Goal: Transaction & Acquisition: Purchase product/service

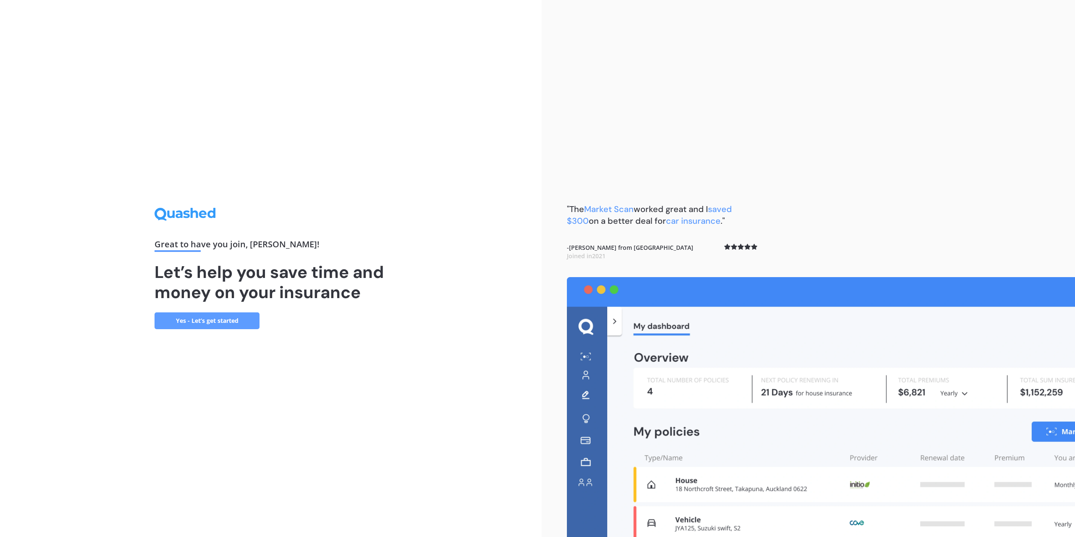
click at [217, 317] on link "Yes - Let’s get started" at bounding box center [206, 320] width 105 height 17
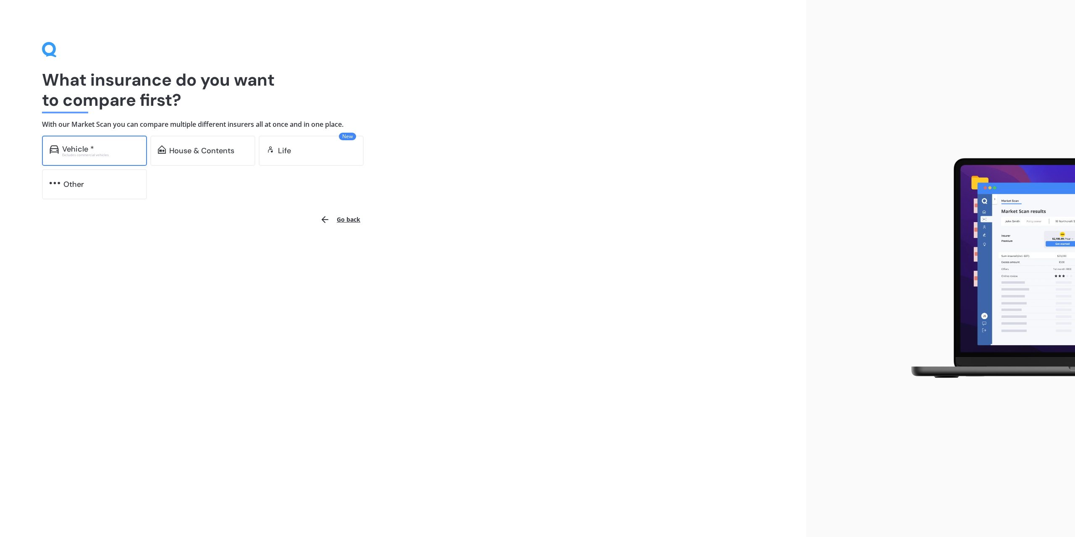
click at [115, 152] on div "Vehicle *" at bounding box center [100, 149] width 77 height 8
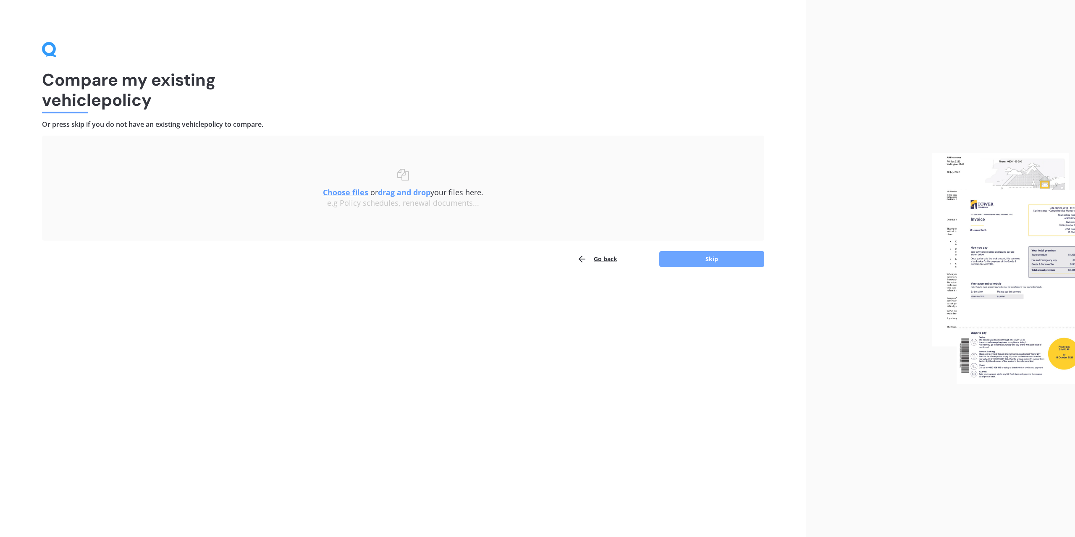
click at [717, 259] on button "Skip" at bounding box center [711, 259] width 105 height 16
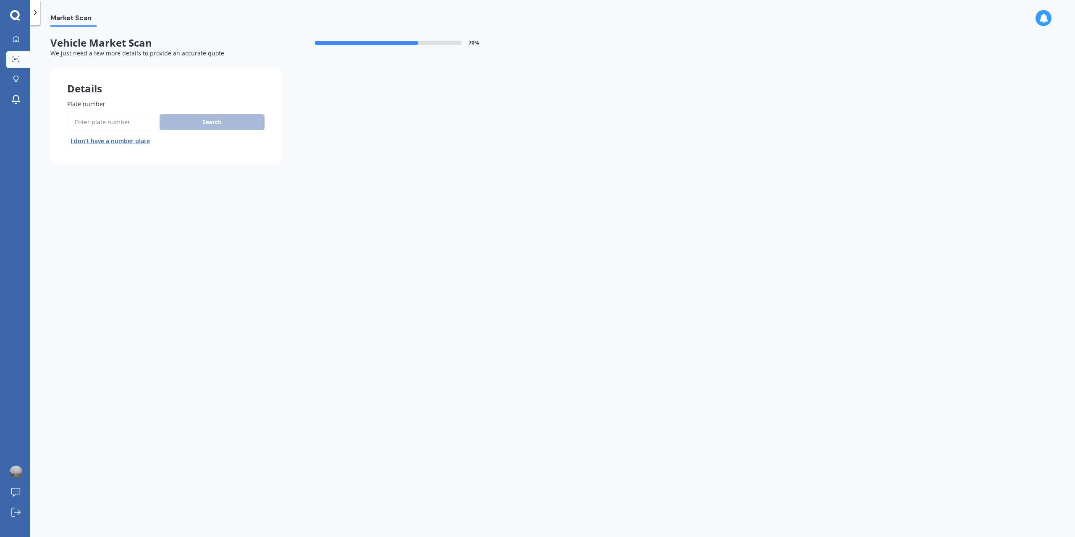
click at [90, 120] on input "Plate number" at bounding box center [111, 122] width 89 height 18
paste input "https:"
type input "h"
type input "G"
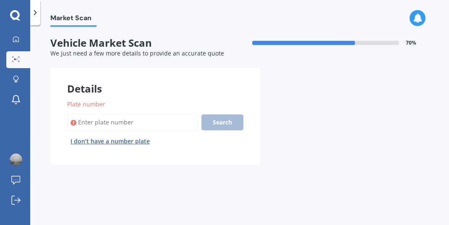
click at [125, 122] on input "Plate number" at bounding box center [132, 122] width 131 height 18
paste input "GYY626"
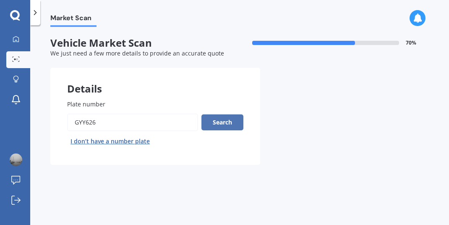
type input "GYY626"
click at [228, 120] on button "Search" at bounding box center [223, 122] width 42 height 16
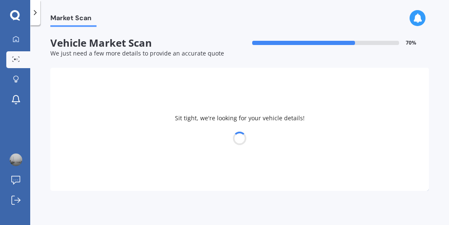
select select "MAZDA"
select select "DEMIO"
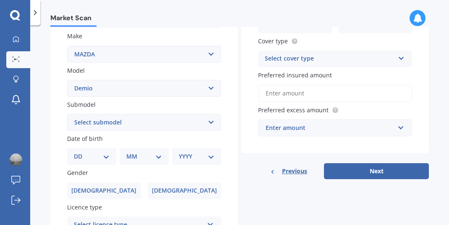
scroll to position [168, 0]
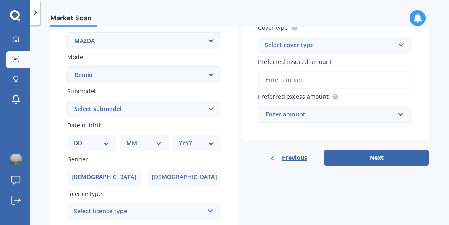
click at [111, 112] on select "Select submodel (All) Diesel Petrol XD Touring Turbo Diesel" at bounding box center [144, 108] width 154 height 17
select select "PETROL"
click at [67, 100] on select "Select submodel (All) Diesel Petrol XD Touring Turbo Diesel" at bounding box center [144, 108] width 154 height 17
click at [86, 141] on select "DD 01 02 03 04 05 06 07 08 09 10 11 12 13 14 15 16 17 18 19 20 21 22 23 24 25 2…" at bounding box center [92, 142] width 36 height 9
select select "16"
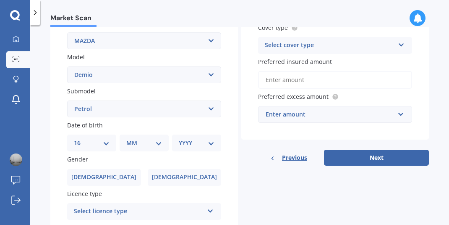
click at [81, 138] on select "DD 01 02 03 04 05 06 07 08 09 10 11 12 13 14 15 16 17 18 19 20 21 22 23 24 25 2…" at bounding box center [92, 142] width 36 height 9
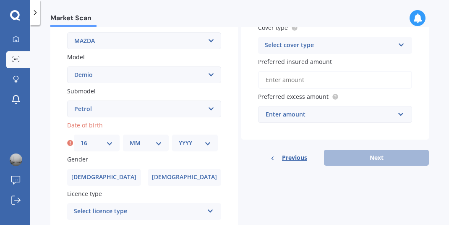
click at [130, 145] on select "MM 01 02 03 04 05 06 07 08 09 10 11 12" at bounding box center [146, 142] width 32 height 9
select select "06"
click at [130, 138] on select "MM 01 02 03 04 05 06 07 08 09 10 11 12" at bounding box center [146, 142] width 32 height 9
click at [186, 145] on select "YYYY 2025 2024 2023 2022 2021 2020 2019 2018 2017 2016 2015 2014 2013 2012 2011…" at bounding box center [195, 142] width 32 height 9
select select "1995"
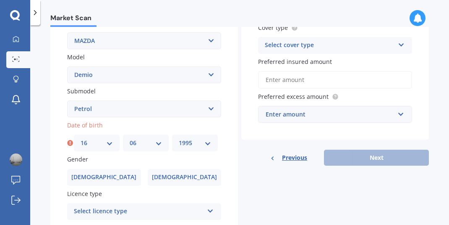
click at [179, 138] on select "YYYY 2025 2024 2023 2022 2021 2020 2019 2018 2017 2016 2015 2014 2013 2012 2011…" at bounding box center [195, 142] width 32 height 9
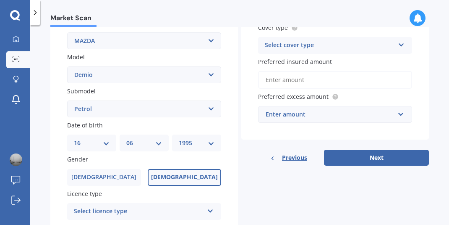
click at [177, 182] on label "Female" at bounding box center [185, 177] width 74 height 17
click at [0, 0] on input "Female" at bounding box center [0, 0] width 0 height 0
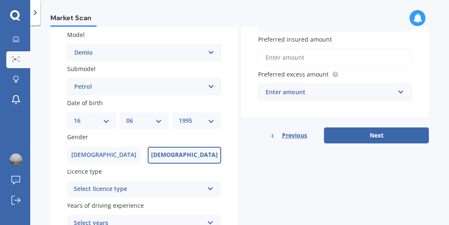
scroll to position [210, 0]
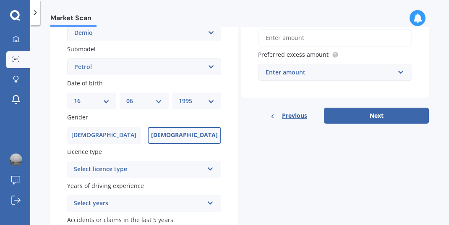
click at [139, 170] on div "Select licence type" at bounding box center [139, 169] width 130 height 10
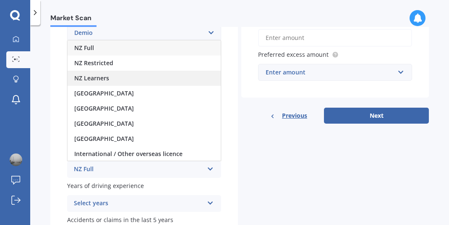
click at [112, 79] on div "NZ Learners" at bounding box center [144, 78] width 153 height 15
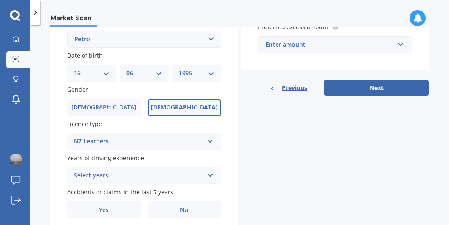
scroll to position [252, 0]
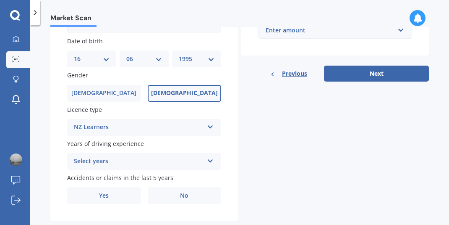
click at [105, 161] on div "Select years" at bounding box center [139, 161] width 130 height 10
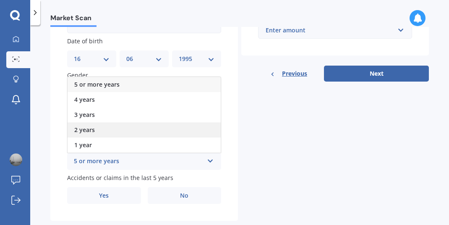
click at [106, 131] on div "2 years" at bounding box center [144, 129] width 153 height 15
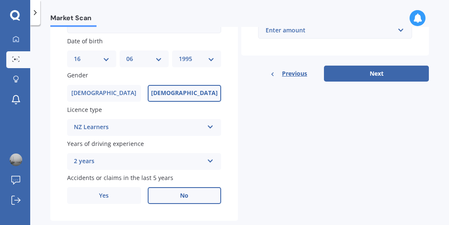
click at [173, 192] on label "No" at bounding box center [185, 195] width 74 height 17
click at [0, 0] on input "No" at bounding box center [0, 0] width 0 height 0
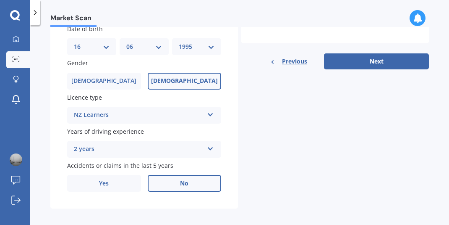
scroll to position [270, 0]
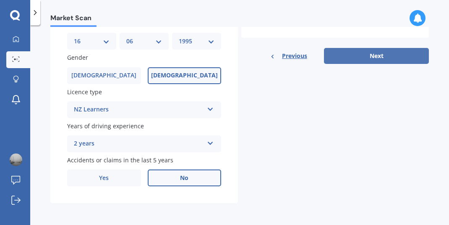
click at [376, 55] on button "Next" at bounding box center [376, 56] width 105 height 16
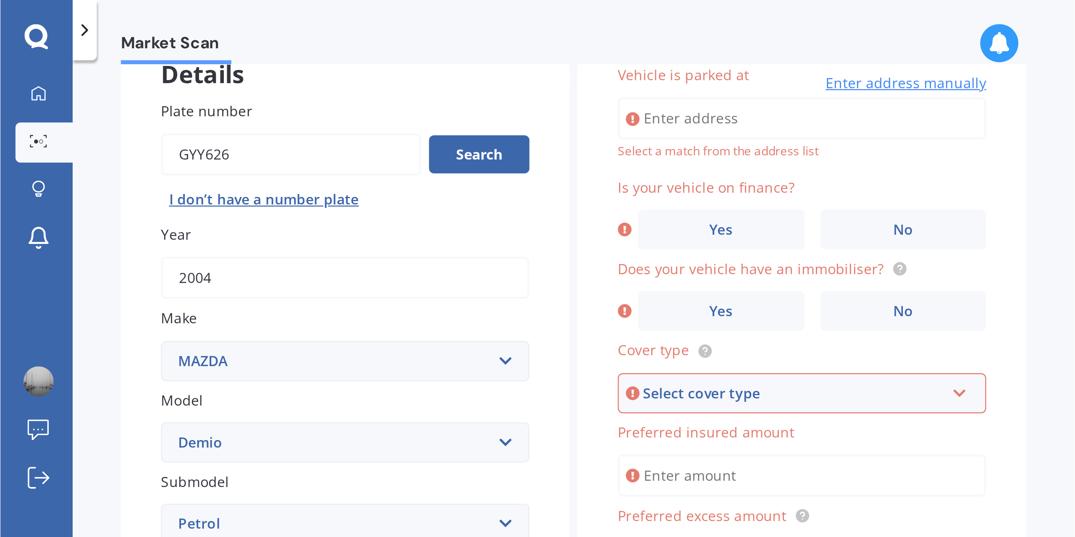
scroll to position [0, 0]
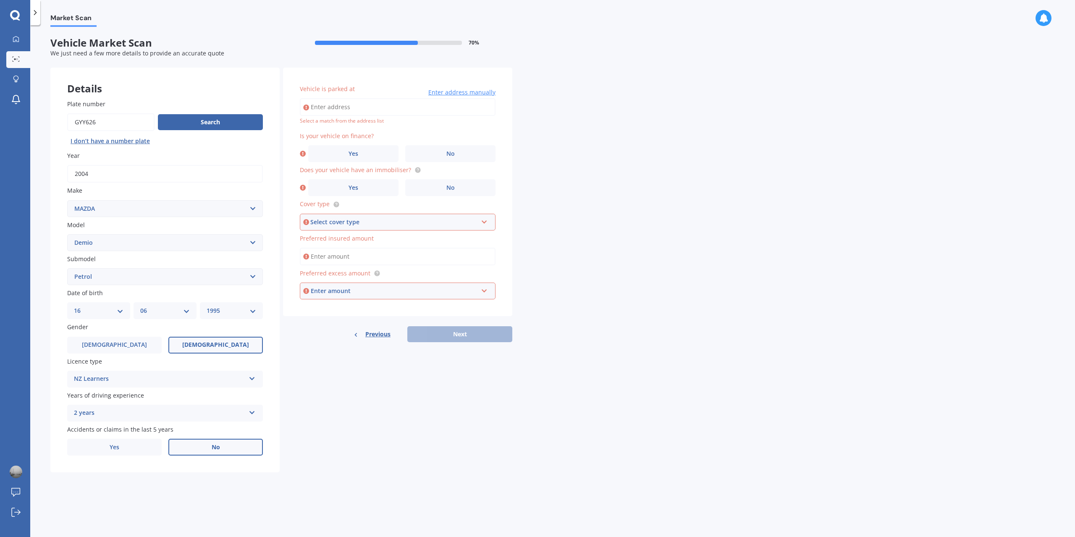
click at [382, 107] on input "Vehicle is parked at" at bounding box center [398, 107] width 196 height 18
click at [454, 155] on span "No" at bounding box center [450, 153] width 8 height 7
click at [0, 0] on input "No" at bounding box center [0, 0] width 0 height 0
click at [437, 190] on label "No" at bounding box center [450, 187] width 90 height 17
click at [0, 0] on input "No" at bounding box center [0, 0] width 0 height 0
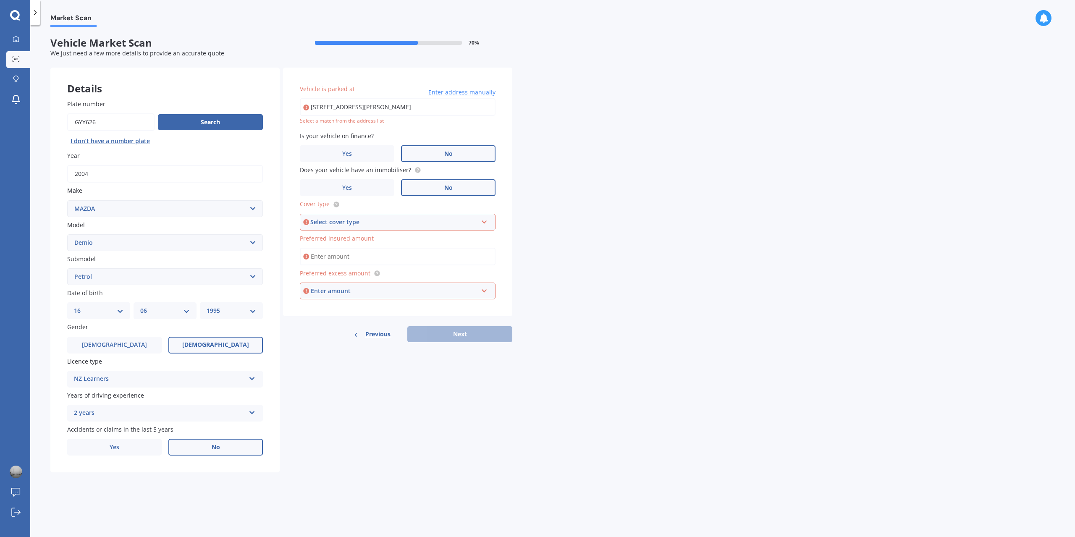
click at [373, 225] on div "Select cover type" at bounding box center [393, 221] width 167 height 9
click at [354, 268] on div "Third Party" at bounding box center [398, 268] width 194 height 15
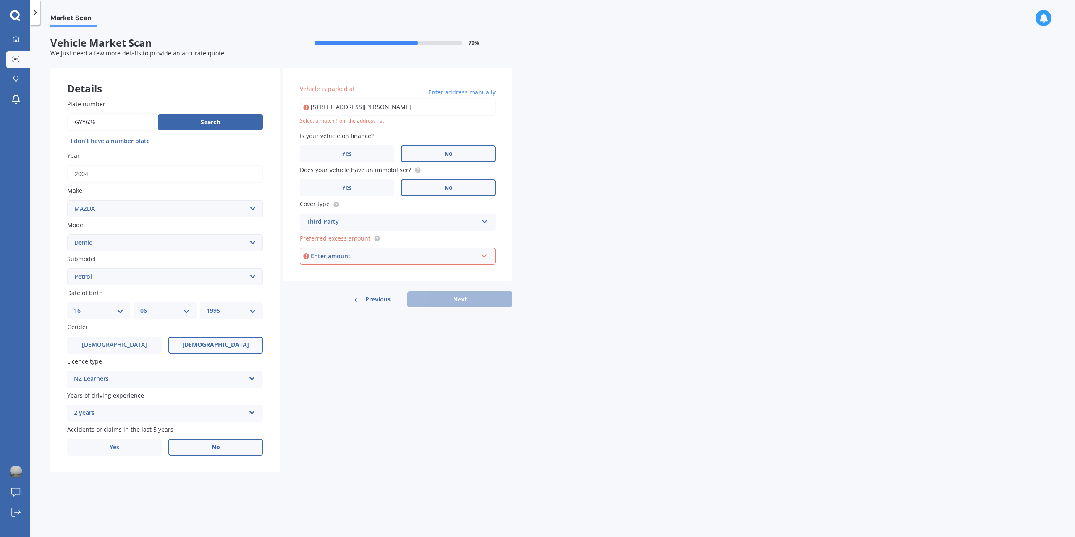
click at [340, 254] on div "Enter amount" at bounding box center [394, 255] width 167 height 9
click at [329, 317] on div "$750" at bounding box center [397, 319] width 195 height 16
click at [346, 106] on input "31A Hawkins Street MeadowbankAuckland 1072" at bounding box center [398, 107] width 196 height 18
click at [402, 105] on input "31A Hawkins Street MeadowbankAuckland 1072" at bounding box center [398, 107] width 196 height 18
click at [351, 124] on div "Select a match from the address list" at bounding box center [398, 121] width 196 height 7
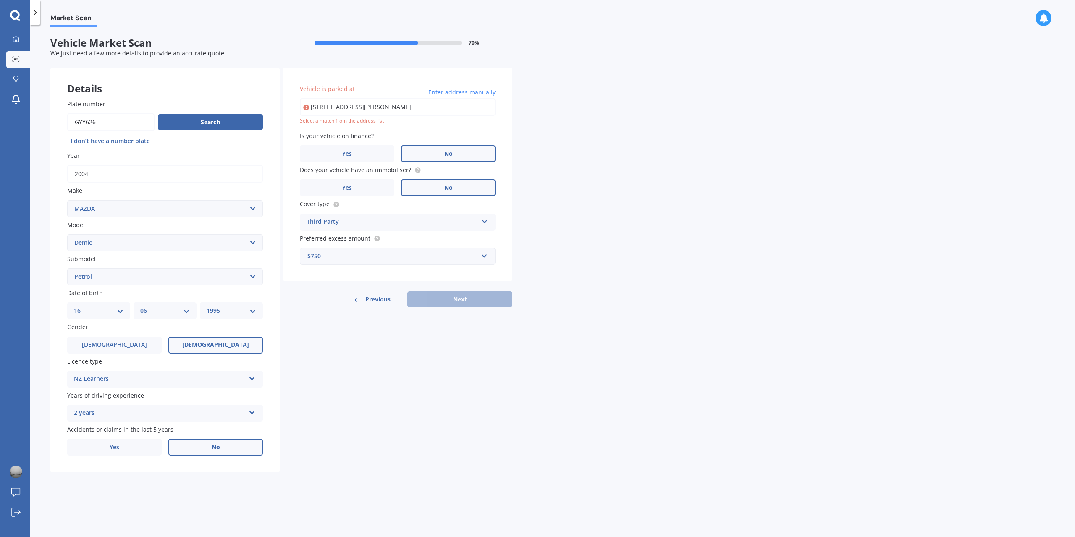
click at [421, 105] on input "31A Hawkins Street Meadowbank Auckland 1072" at bounding box center [398, 107] width 196 height 18
drag, startPoint x: 455, startPoint y: 105, endPoint x: 352, endPoint y: 107, distance: 102.9
click at [352, 107] on input "31A Hawkins Street Meadowbank Auckland 1072" at bounding box center [398, 107] width 196 height 18
type input "31A Hawkins Street, Meadowbank, Auckland 1072"
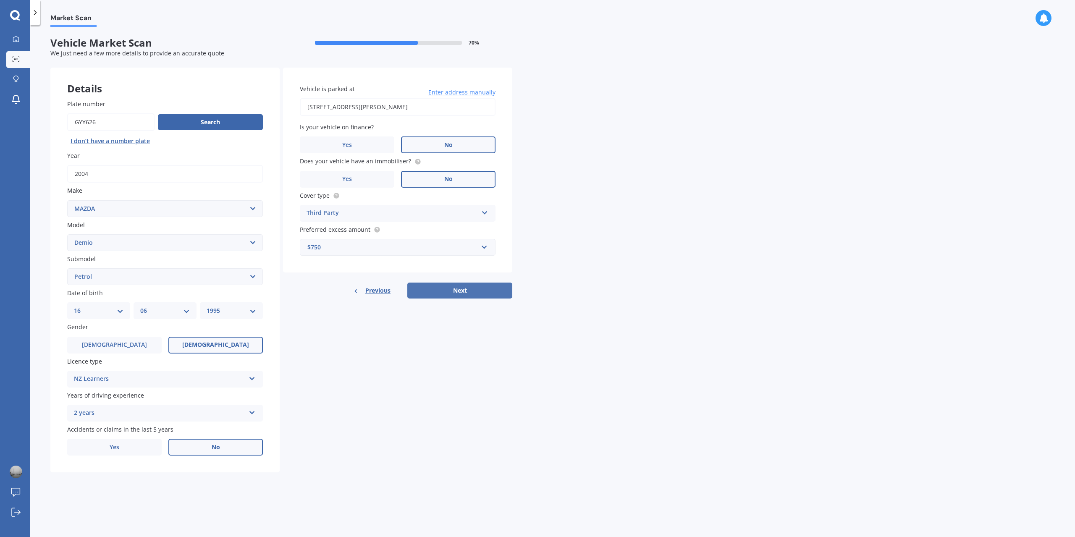
click at [452, 289] on button "Next" at bounding box center [459, 291] width 105 height 16
select select "16"
select select "06"
select select "1995"
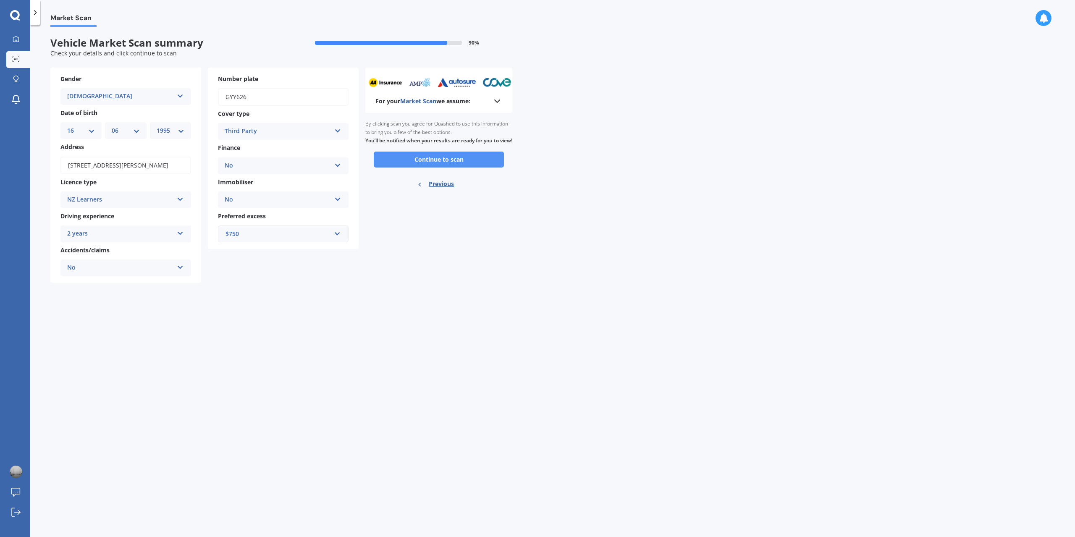
click at [399, 165] on button "Continue to scan" at bounding box center [439, 160] width 130 height 16
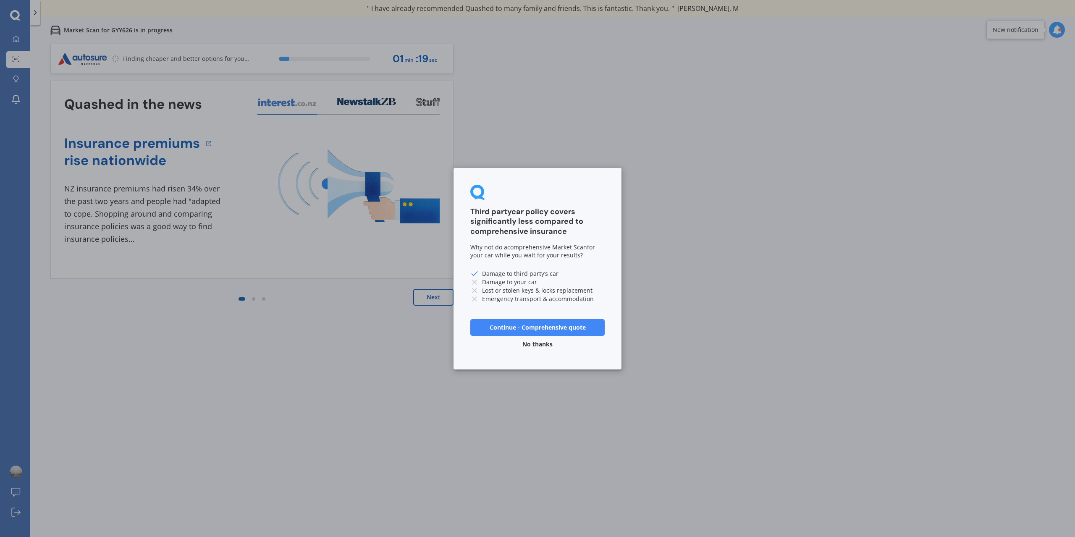
click at [534, 345] on button "No thanks" at bounding box center [537, 343] width 40 height 17
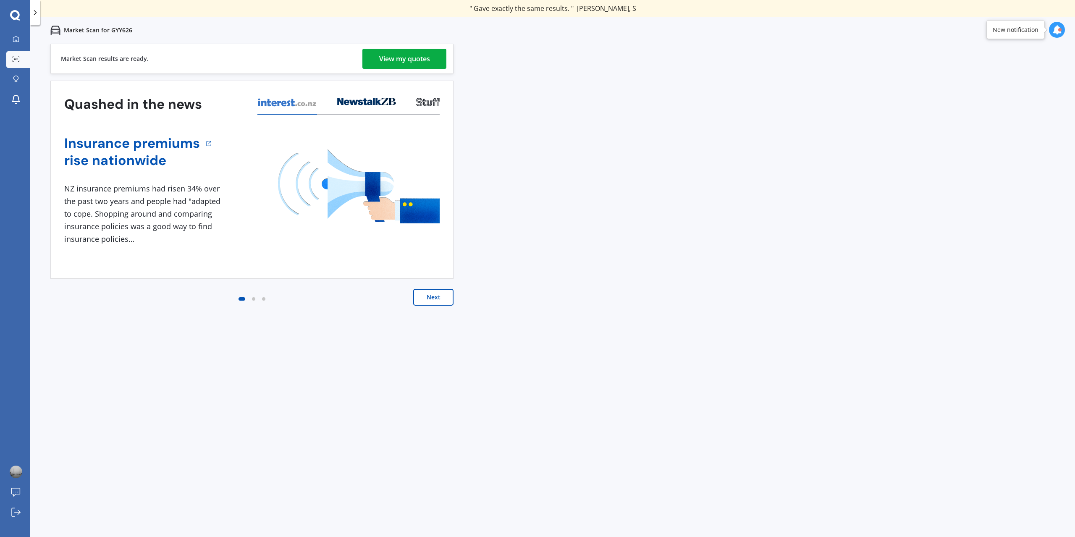
click at [408, 62] on div "View my quotes" at bounding box center [404, 59] width 51 height 20
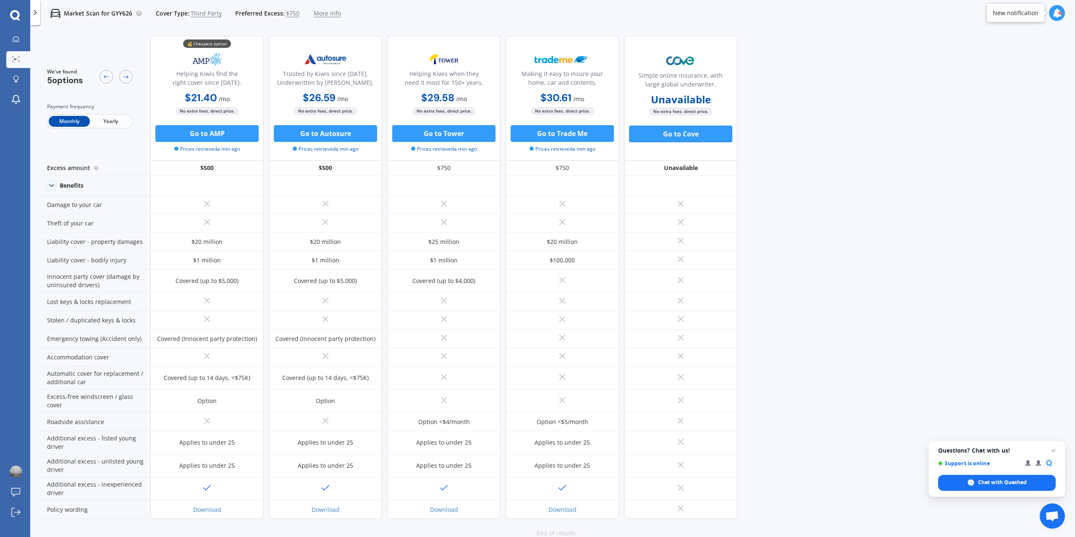
scroll to position [22, 0]
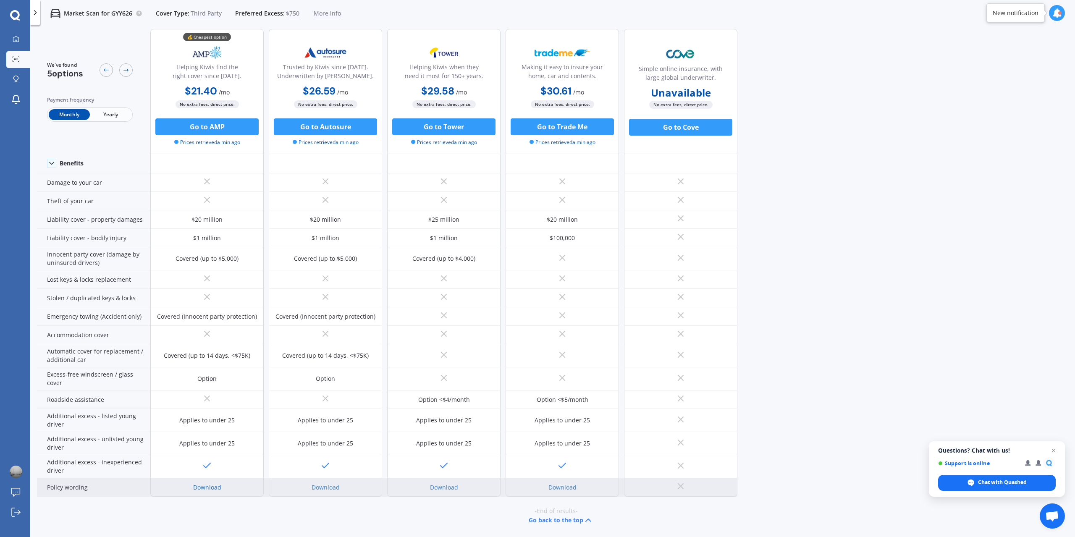
click at [207, 486] on link "Download" at bounding box center [207, 487] width 28 height 8
